Goal: Information Seeking & Learning: Find specific fact

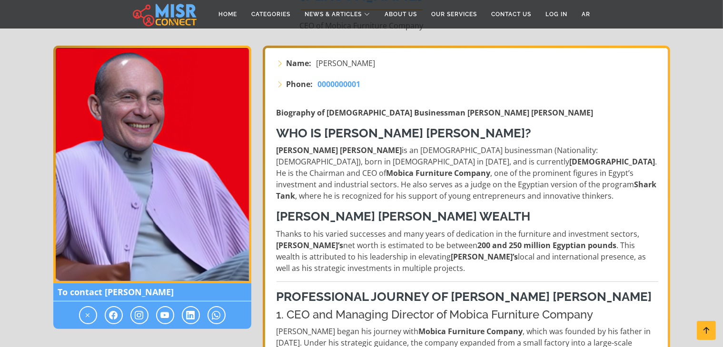
scroll to position [142, 0]
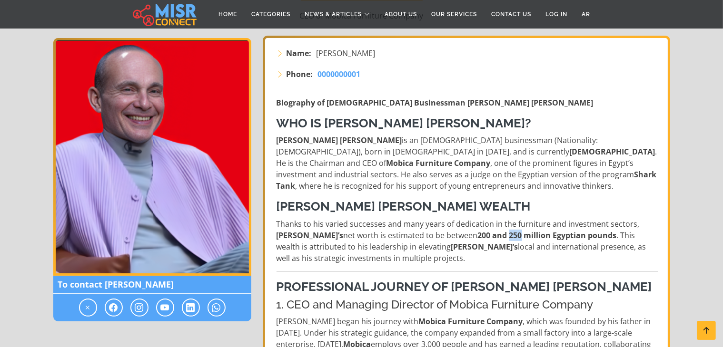
drag, startPoint x: 516, startPoint y: 235, endPoint x: 529, endPoint y: 236, distance: 13.4
click at [529, 236] on strong "200 and 250 million Egyptian pounds" at bounding box center [547, 235] width 139 height 10
copy strong "250"
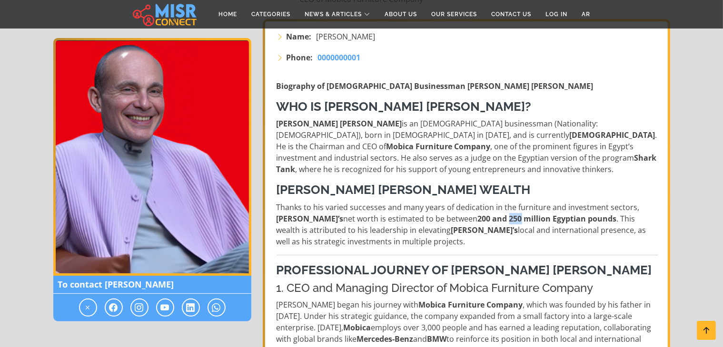
scroll to position [156, 0]
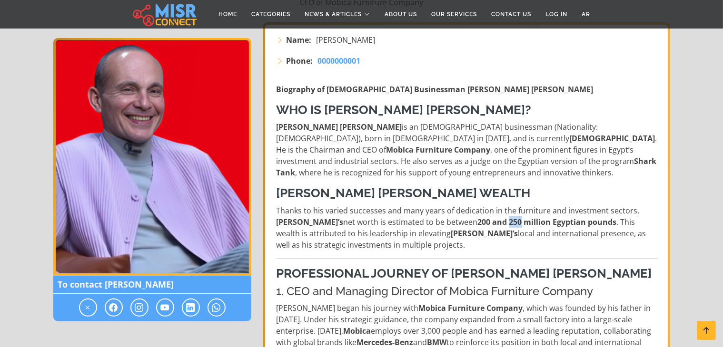
click at [523, 222] on strong "200 and 250 million Egyptian pounds" at bounding box center [547, 222] width 139 height 10
drag, startPoint x: 517, startPoint y: 221, endPoint x: 622, endPoint y: 220, distance: 105.2
click at [617, 220] on strong "200 and 250 million Egyptian pounds" at bounding box center [547, 222] width 139 height 10
copy strong "250 million Egyptian pounds"
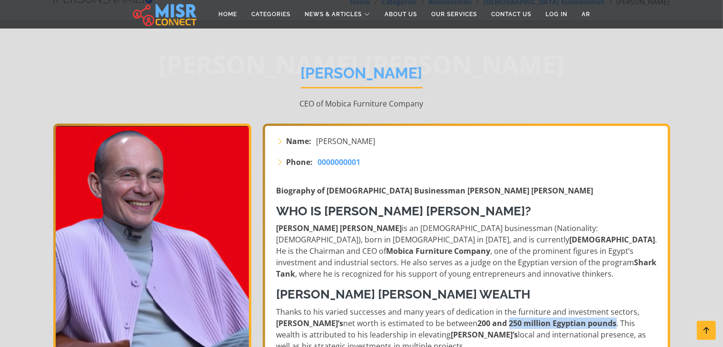
scroll to position [55, 0]
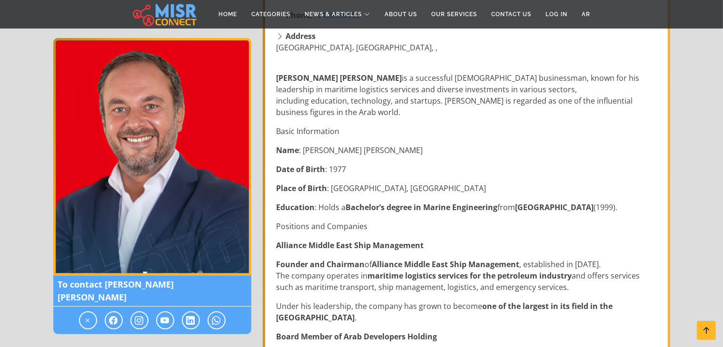
scroll to position [200, 0]
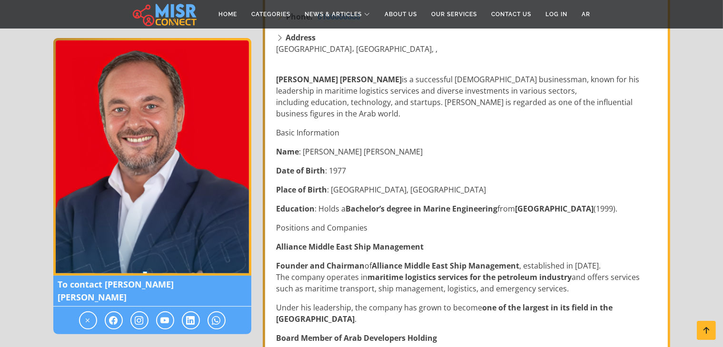
click at [463, 104] on p "[PERSON_NAME] [PERSON_NAME] is a successful [DEMOGRAPHIC_DATA] businessman, kno…" at bounding box center [467, 97] width 382 height 46
click at [463, 104] on p "Ahmed Tarek Khalil is a successful Egyptian businessman, known for his leadersh…" at bounding box center [467, 97] width 382 height 46
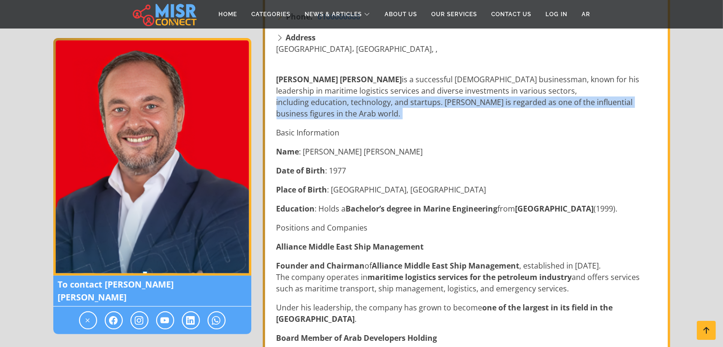
click at [463, 104] on p "Ahmed Tarek Khalil is a successful Egyptian businessman, known for his leadersh…" at bounding box center [467, 97] width 382 height 46
click at [456, 83] on div at bounding box center [456, 83] width 0 height 0
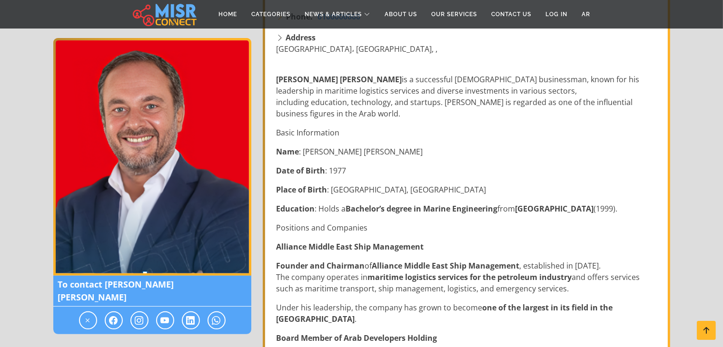
click at [442, 83] on p "Ahmed Tarek Khalil is a successful Egyptian businessman, known for his leadersh…" at bounding box center [467, 97] width 382 height 46
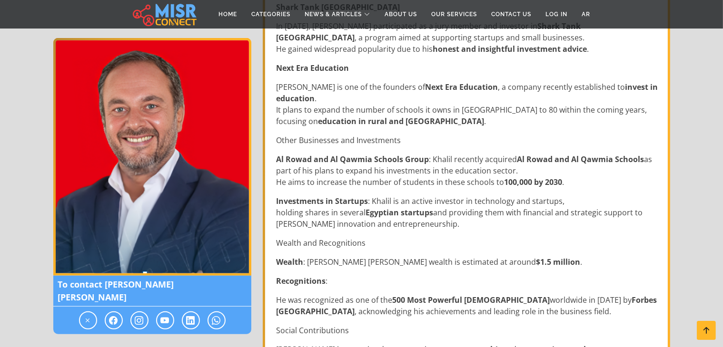
scroll to position [582, 0]
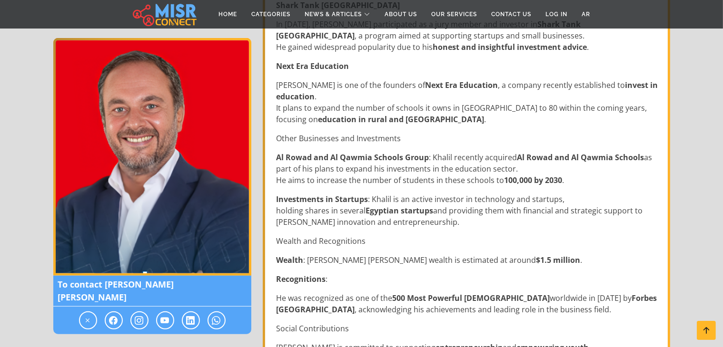
click at [308, 258] on p "Wealth : Ahmed Tarek Khalil’s wealth is estimated at around $1.5 million ." at bounding box center [467, 260] width 382 height 11
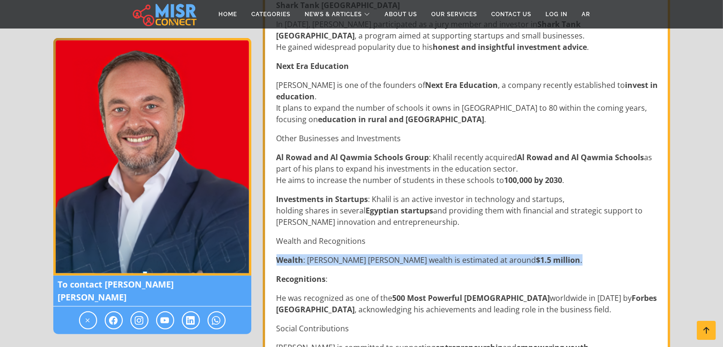
click at [308, 258] on p "Wealth : Ahmed Tarek Khalil’s wealth is estimated at around $1.5 million ." at bounding box center [467, 260] width 382 height 11
click at [302, 241] on div at bounding box center [302, 241] width 0 height 0
click at [398, 263] on p "Wealth : Ahmed Tarek Khalil’s wealth is estimated at around $1.5 million ." at bounding box center [467, 260] width 382 height 11
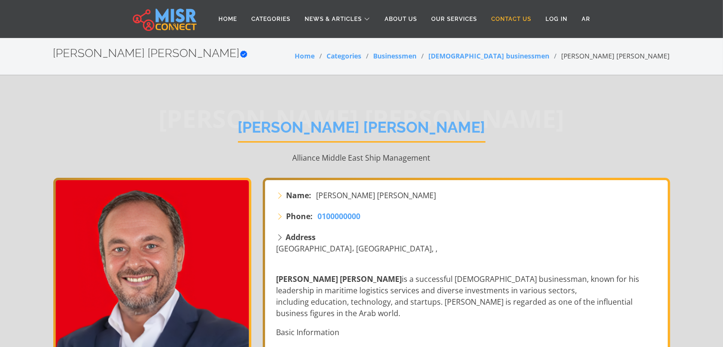
scroll to position [0, 0]
